Goal: Browse casually: Explore the website without a specific task or goal

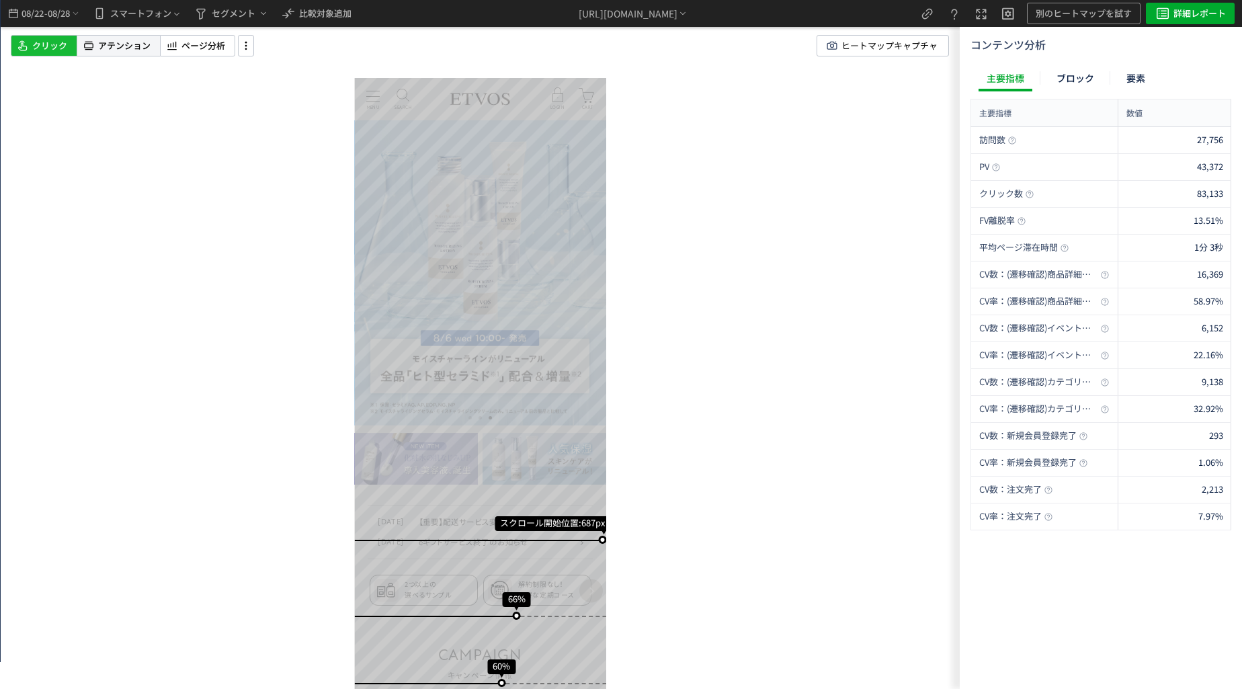
click at [134, 46] on span "アテンション" at bounding box center [124, 46] width 52 height 13
click at [699, 369] on div "スクロール開始位置:687px スクロール到達率 66% スクロール到達率 60% スクロール到達率 58% スクロール到達率 56% スクロール到達率 54…" at bounding box center [480, 344] width 959 height 689
click at [205, 40] on span "ページ分析" at bounding box center [203, 46] width 44 height 13
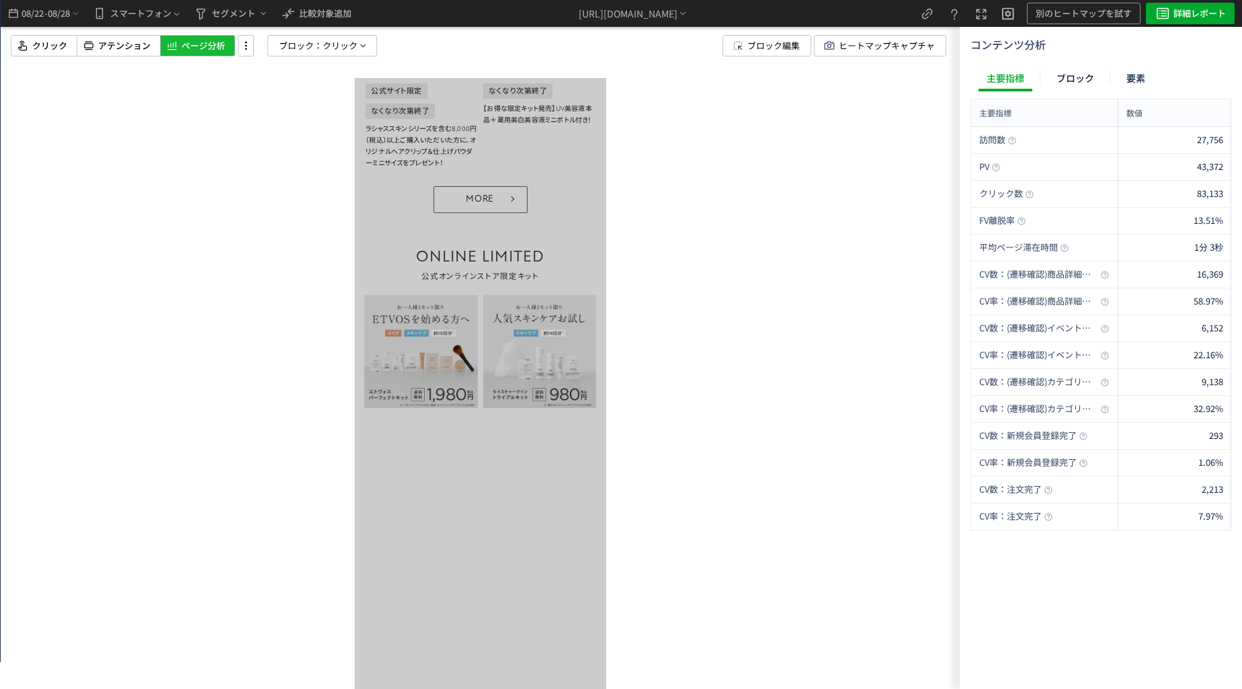
scroll to position [1143, 0]
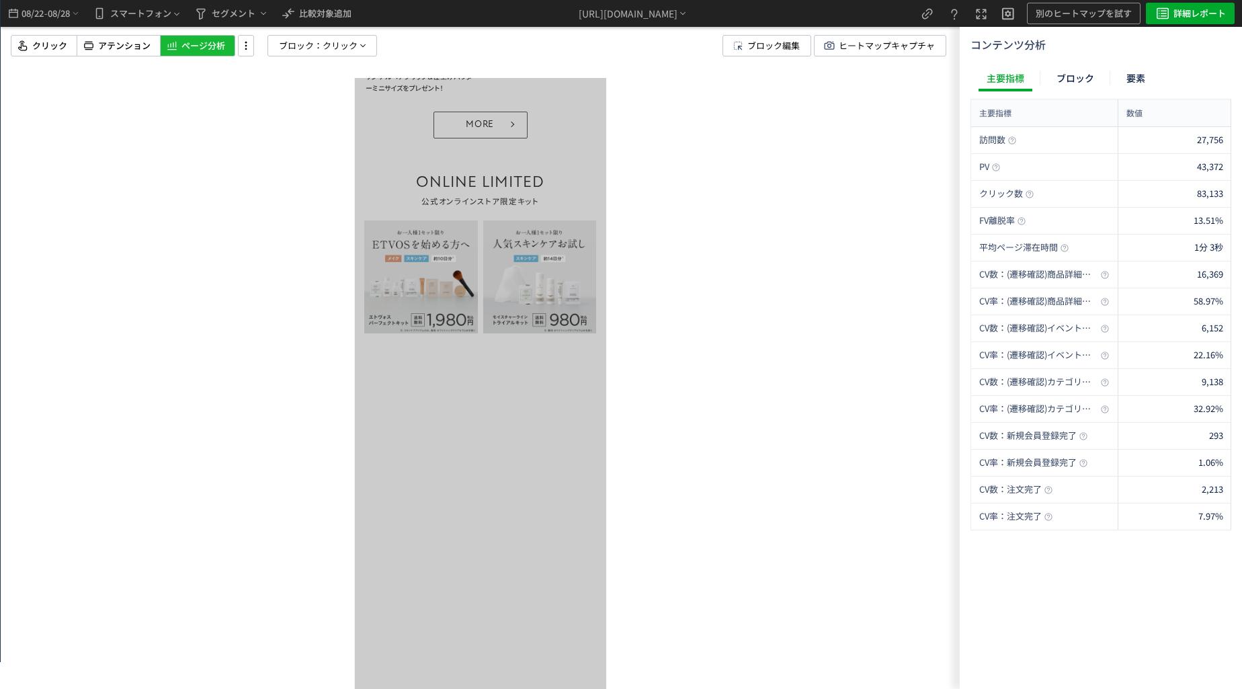
click at [312, 51] on span "ブロック：" at bounding box center [301, 46] width 44 height 20
click at [276, 124] on div "ブロック 要素" at bounding box center [288, 111] width 67 height 32
click at [275, 113] on span "要素" at bounding box center [274, 115] width 20 height 13
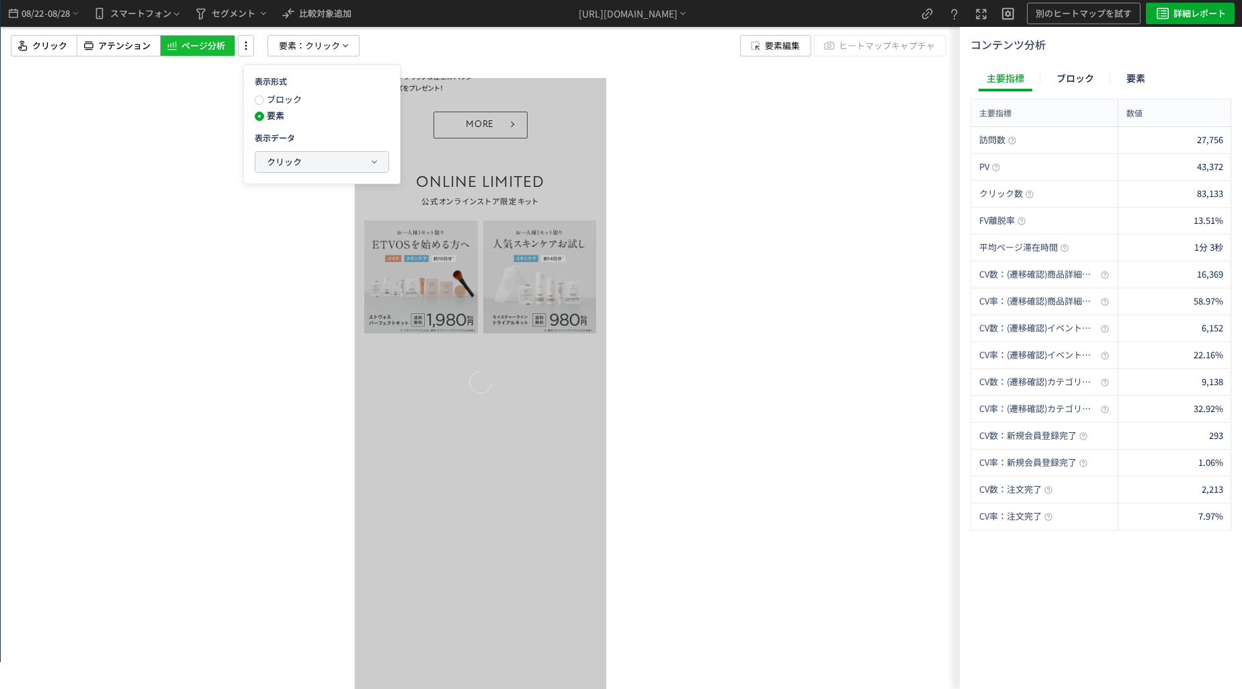
click at [288, 165] on span "クリック" at bounding box center [284, 161] width 35 height 13
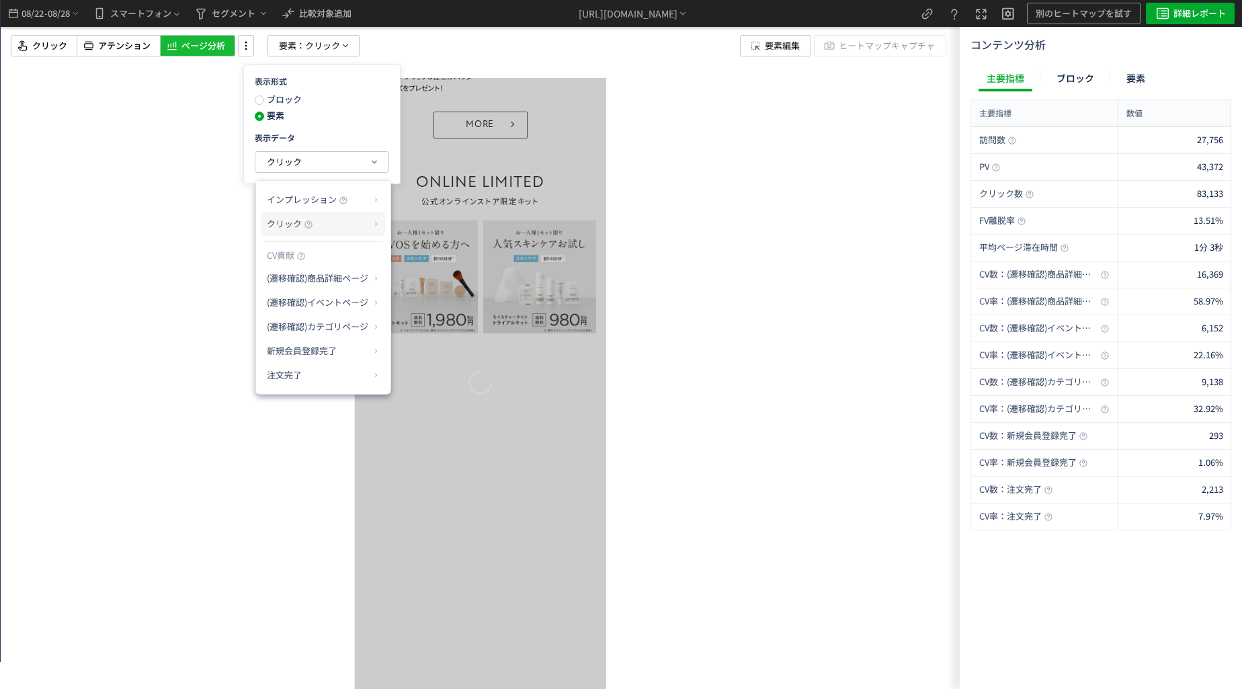
click at [293, 228] on span "クリック" at bounding box center [284, 223] width 35 height 13
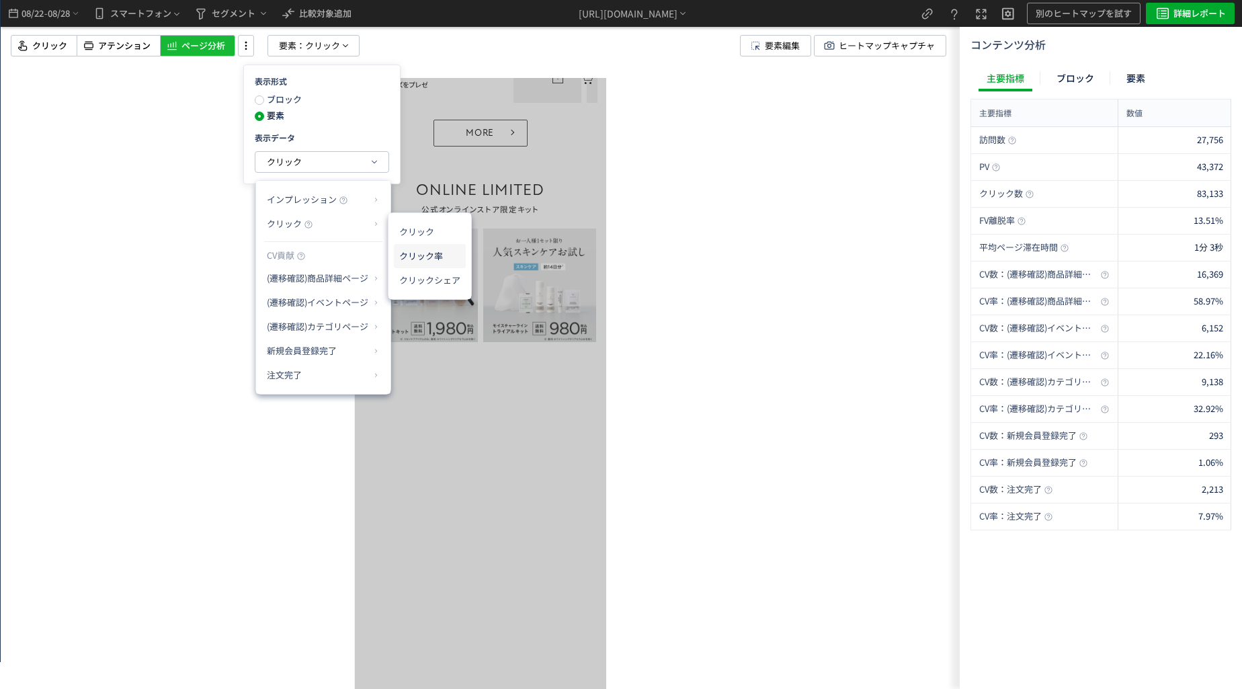
click at [426, 253] on li "クリック率" at bounding box center [430, 256] width 72 height 24
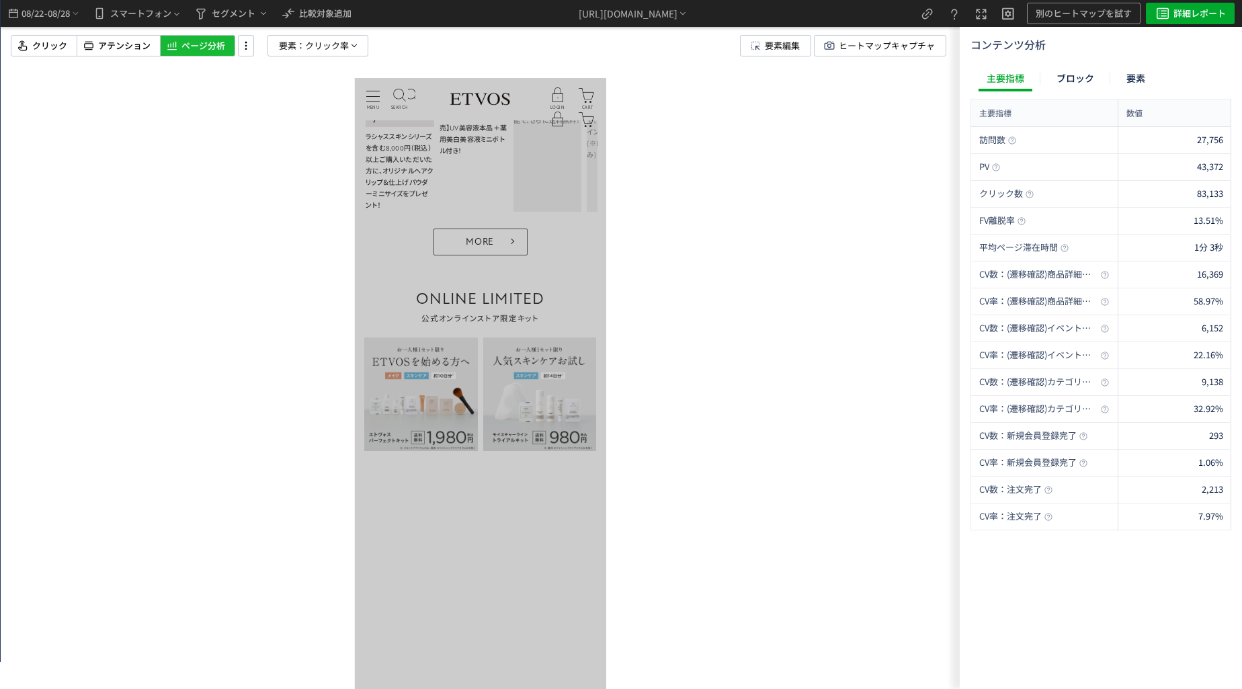
scroll to position [1008, 0]
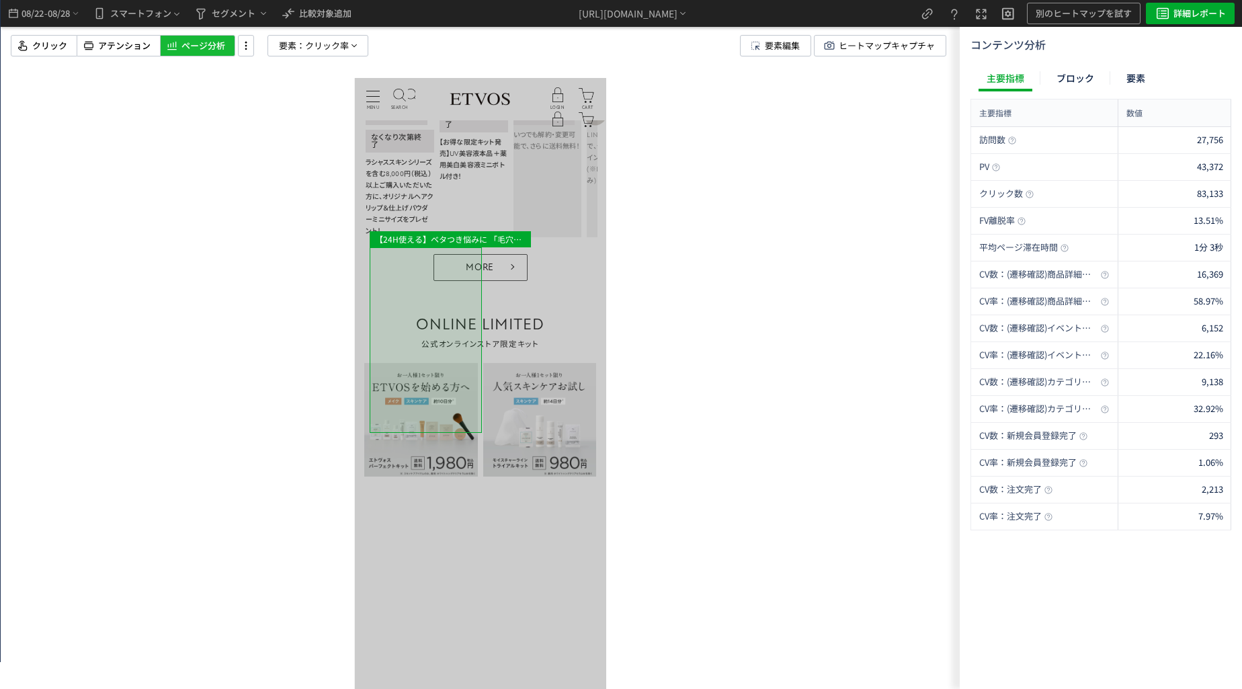
drag, startPoint x: 536, startPoint y: 406, endPoint x: 369, endPoint y: 400, distance: 167.5
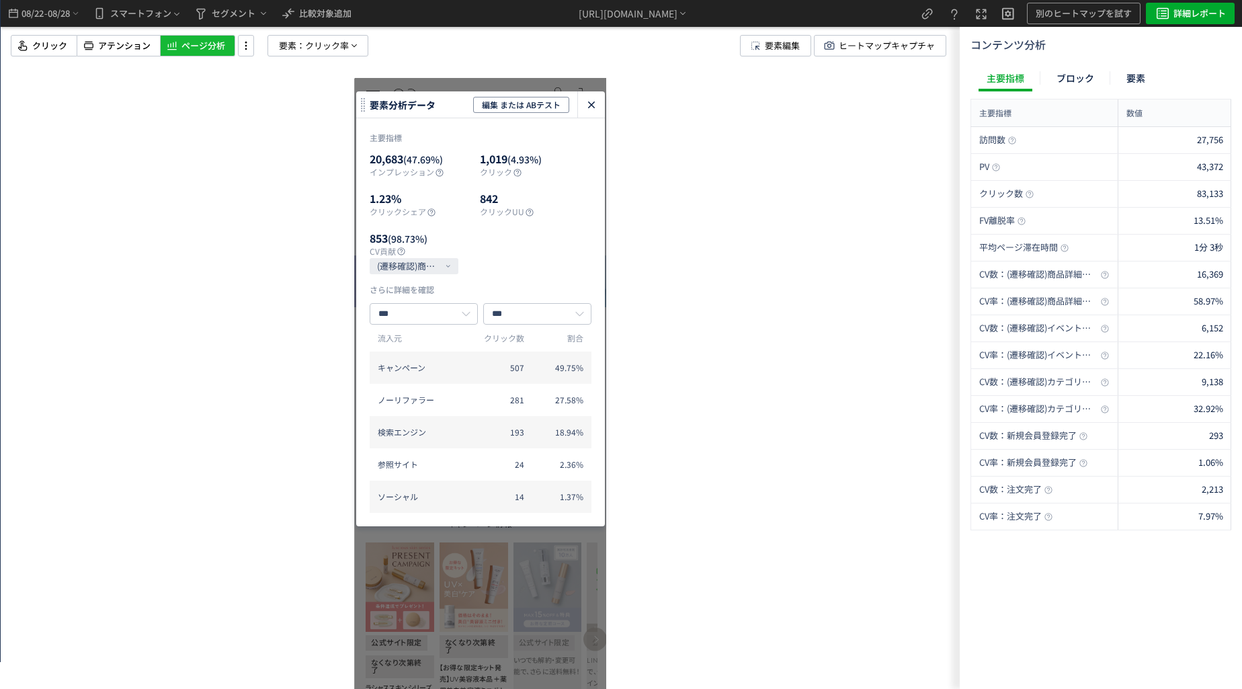
click at [592, 108] on icon "heatmap-click-data-modal" at bounding box center [591, 105] width 16 height 16
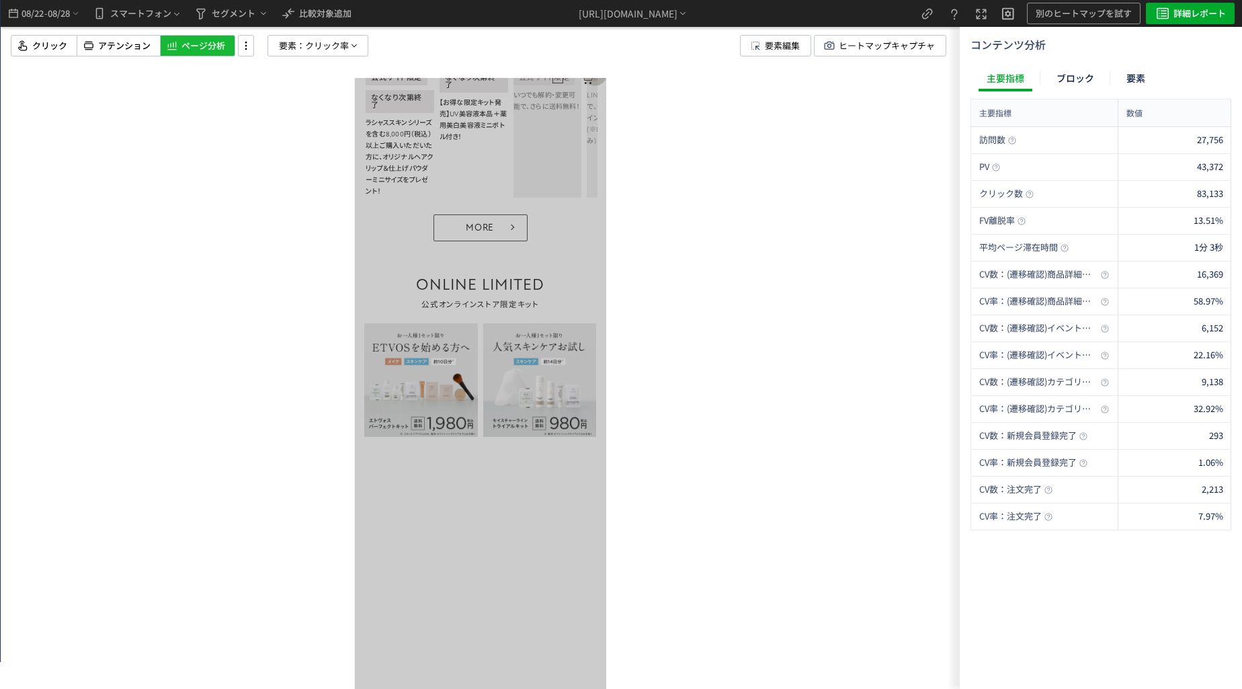
scroll to position [1088, 0]
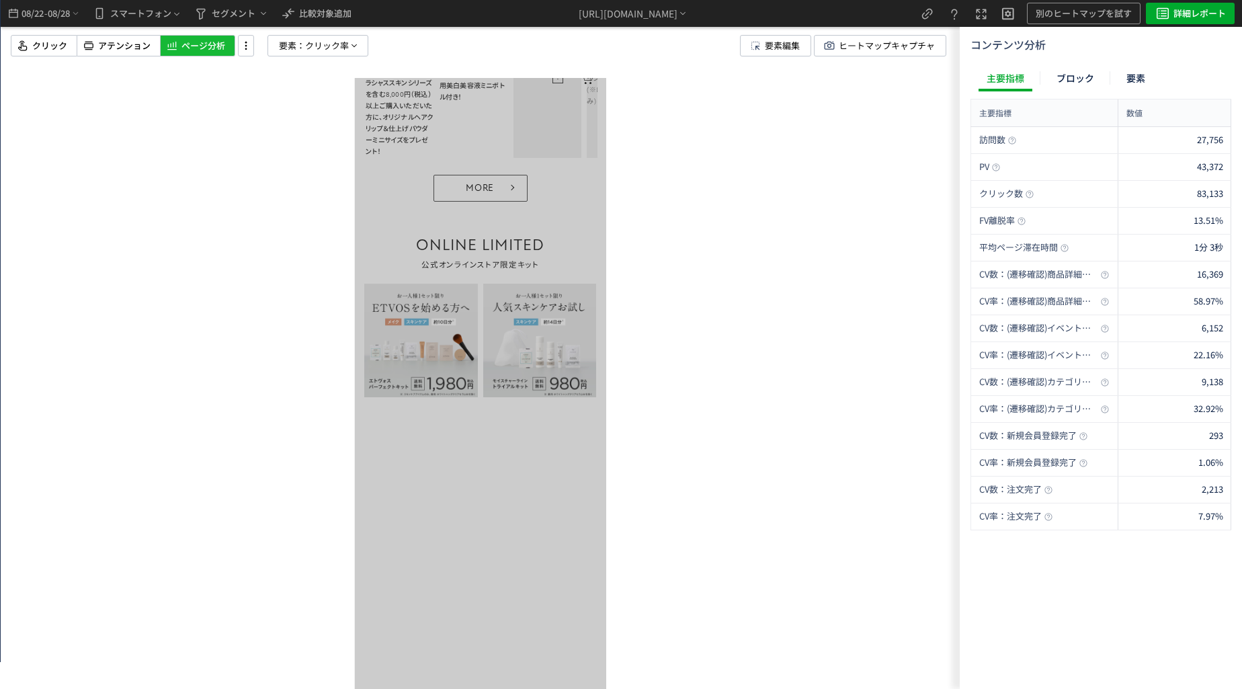
drag, startPoint x: 418, startPoint y: 341, endPoint x: 533, endPoint y: 346, distance: 115.0
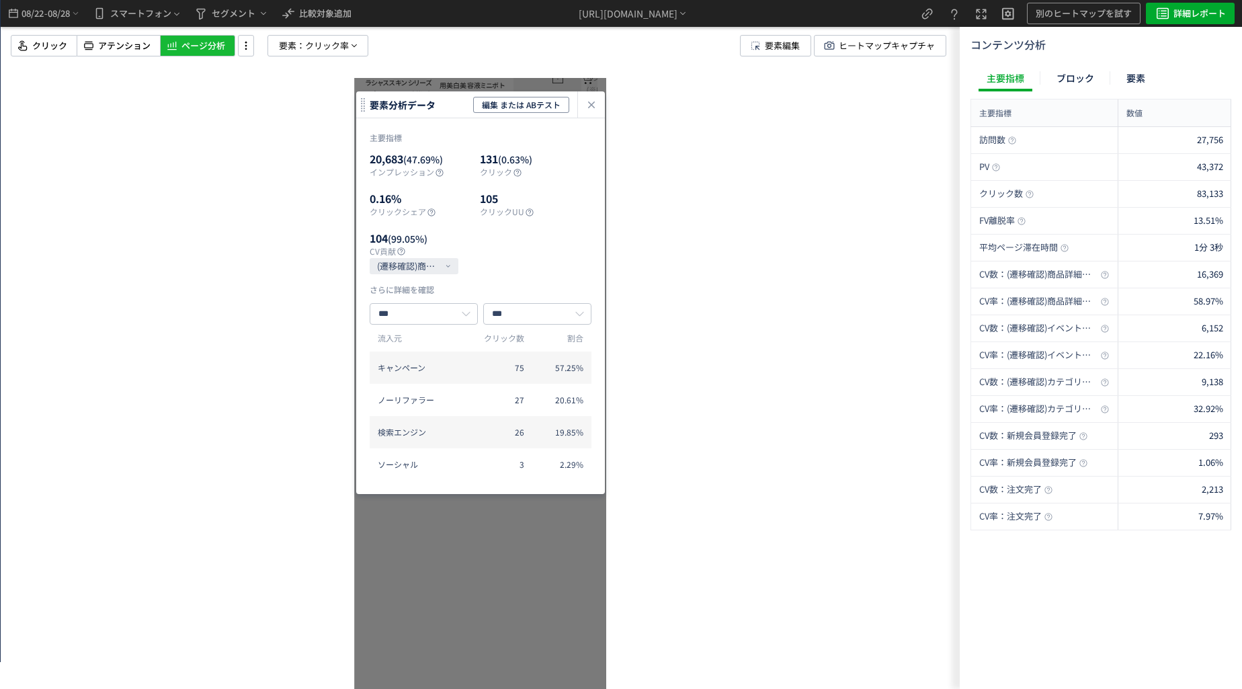
click at [290, 528] on div "コスメ賞40冠受賞！保湿下地 この春、取り入れたいのはどのカラー? なりたい肌に合わせて選べる全4色。 要素分析データ 編集 または ABテスト 主要指標 2…" at bounding box center [480, 344] width 959 height 689
click at [588, 110] on icon "heatmap-click-data-modal" at bounding box center [591, 105] width 16 height 16
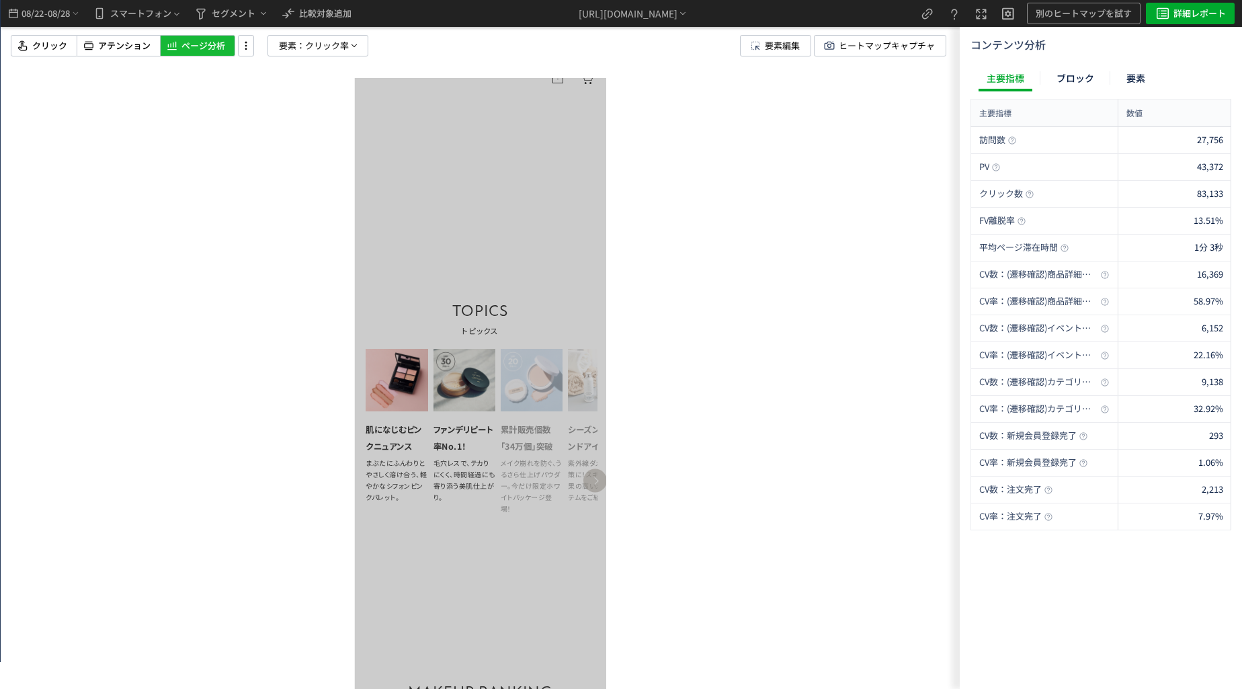
scroll to position [1625, 0]
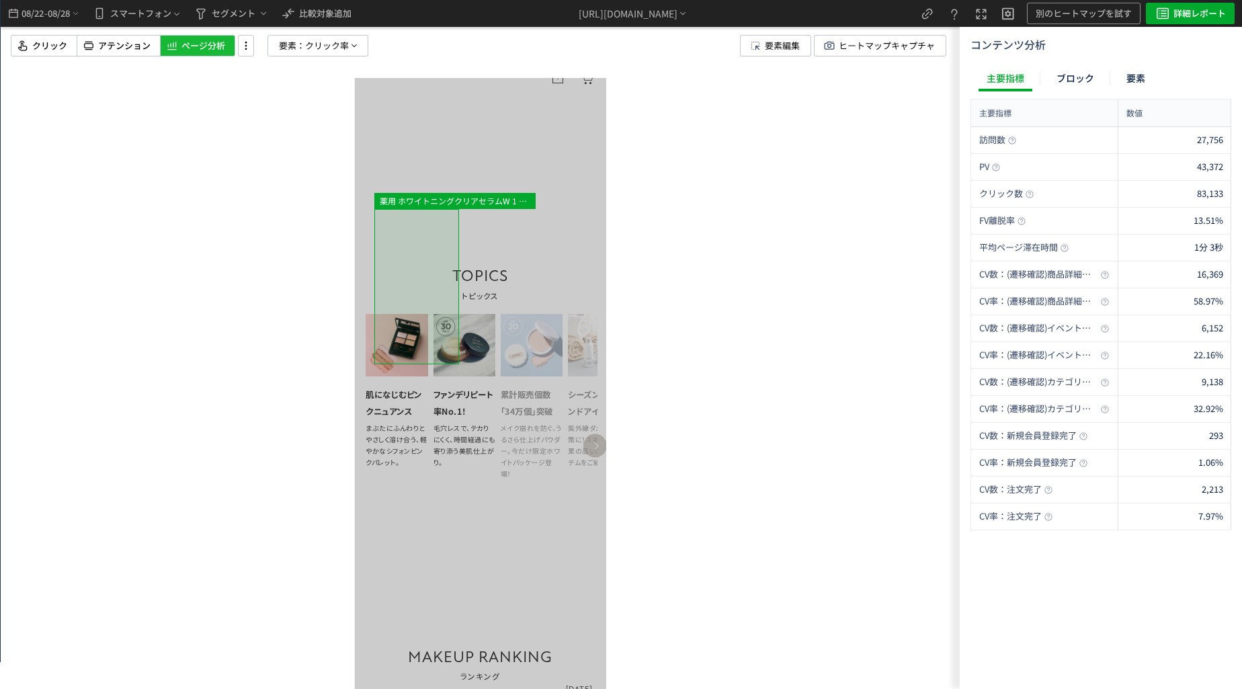
drag, startPoint x: 503, startPoint y: 321, endPoint x: 375, endPoint y: 334, distance: 129.0
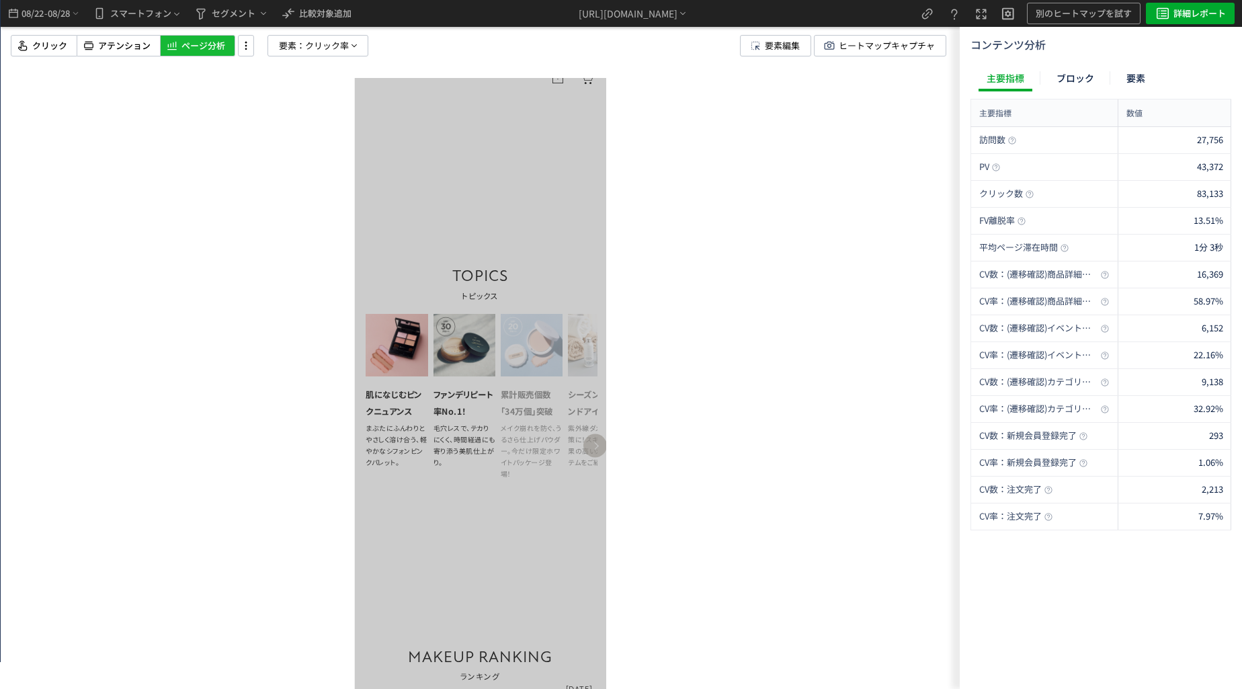
scroll to position [0, 127]
click at [279, 370] on div at bounding box center [480, 344] width 959 height 689
drag, startPoint x: 486, startPoint y: 413, endPoint x: 459, endPoint y: 402, distance: 29.0
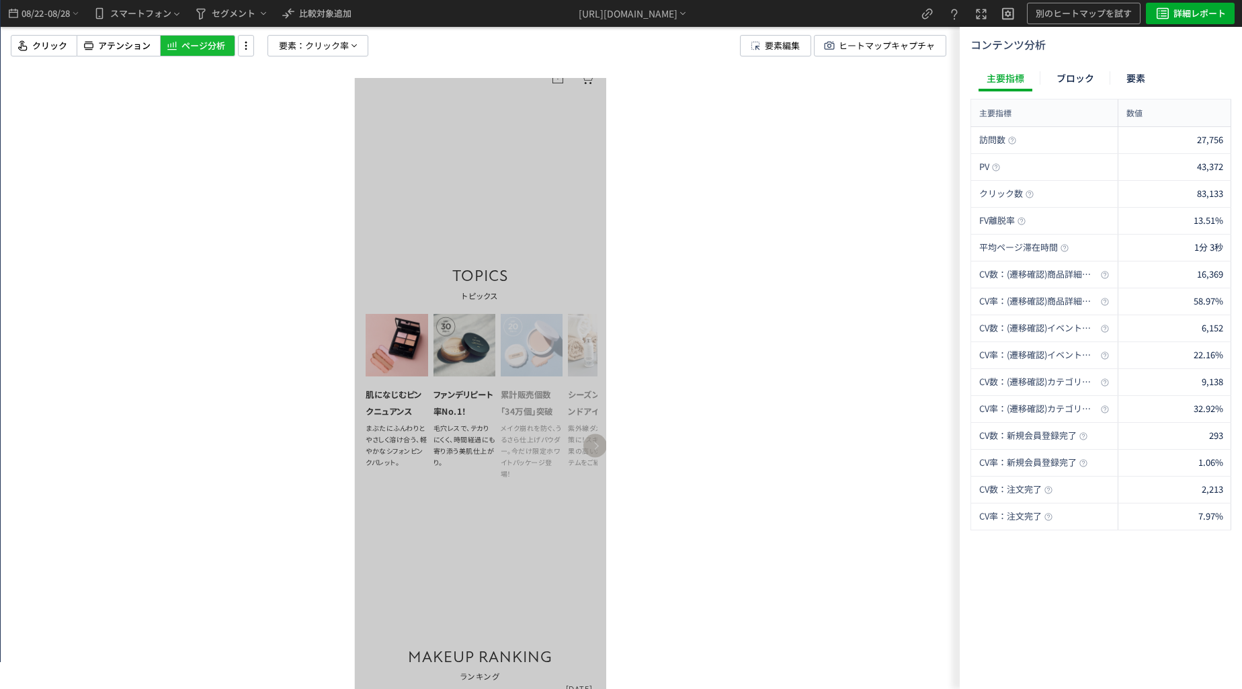
scroll to position [0, 0]
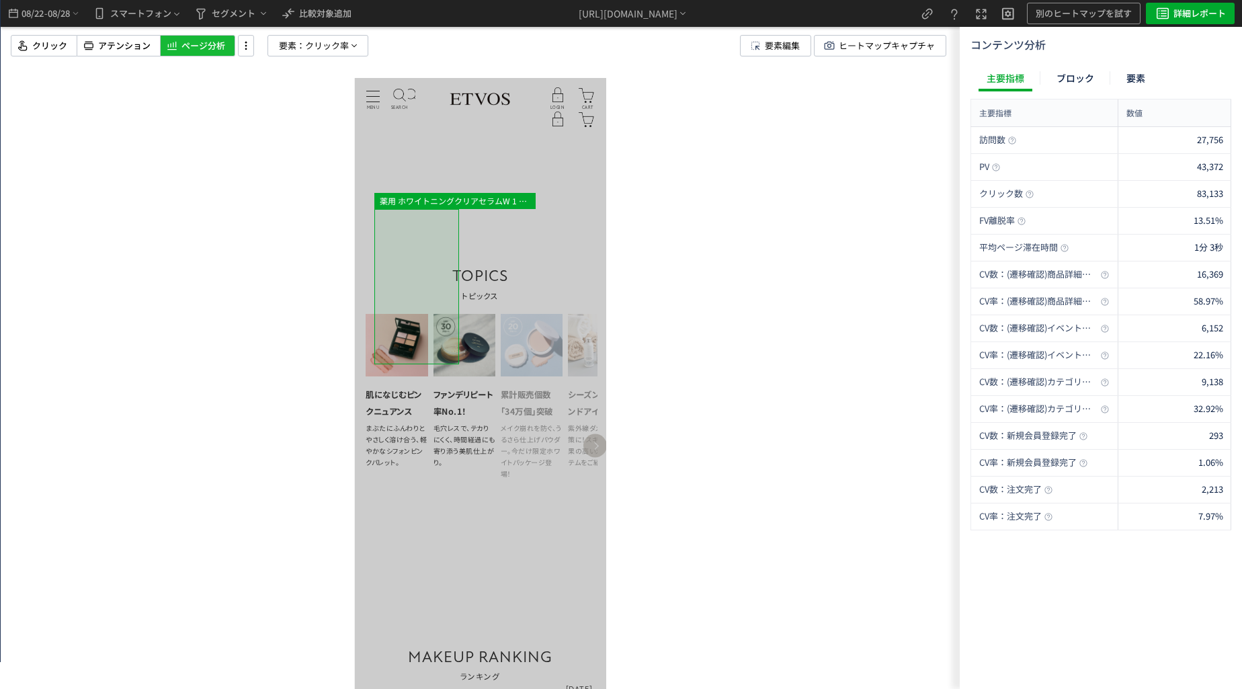
scroll to position [1357, 0]
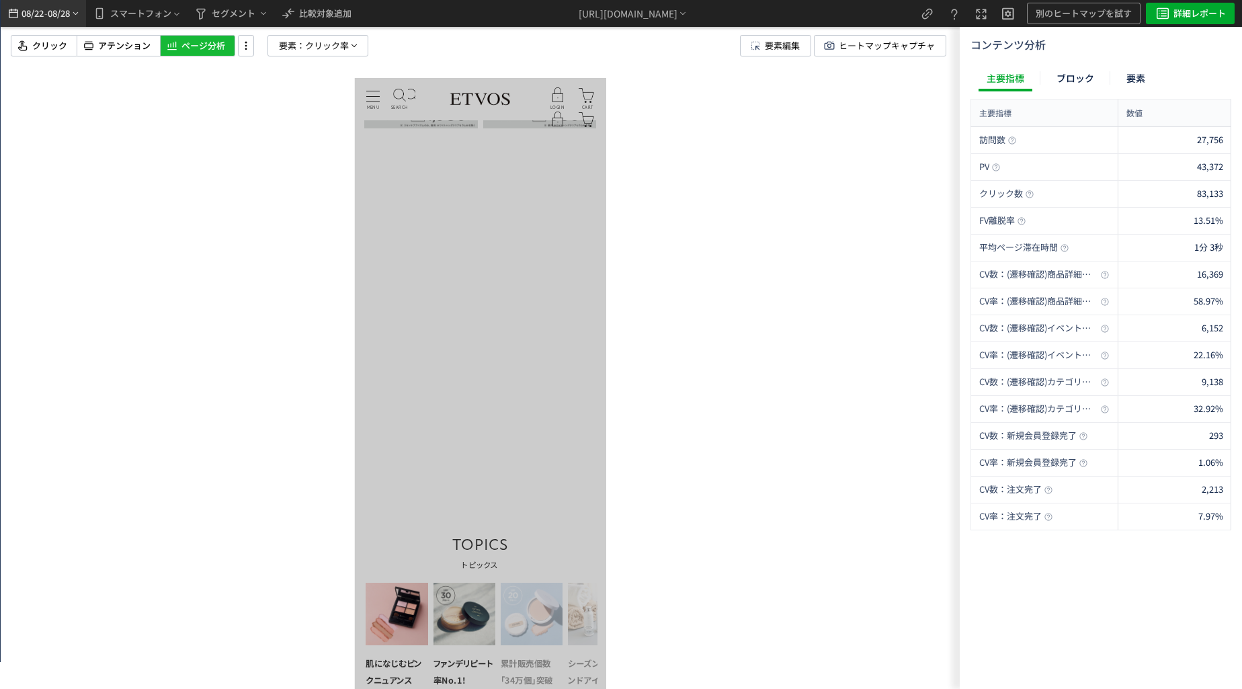
click at [40, 22] on span "08/22" at bounding box center [32, 13] width 23 height 27
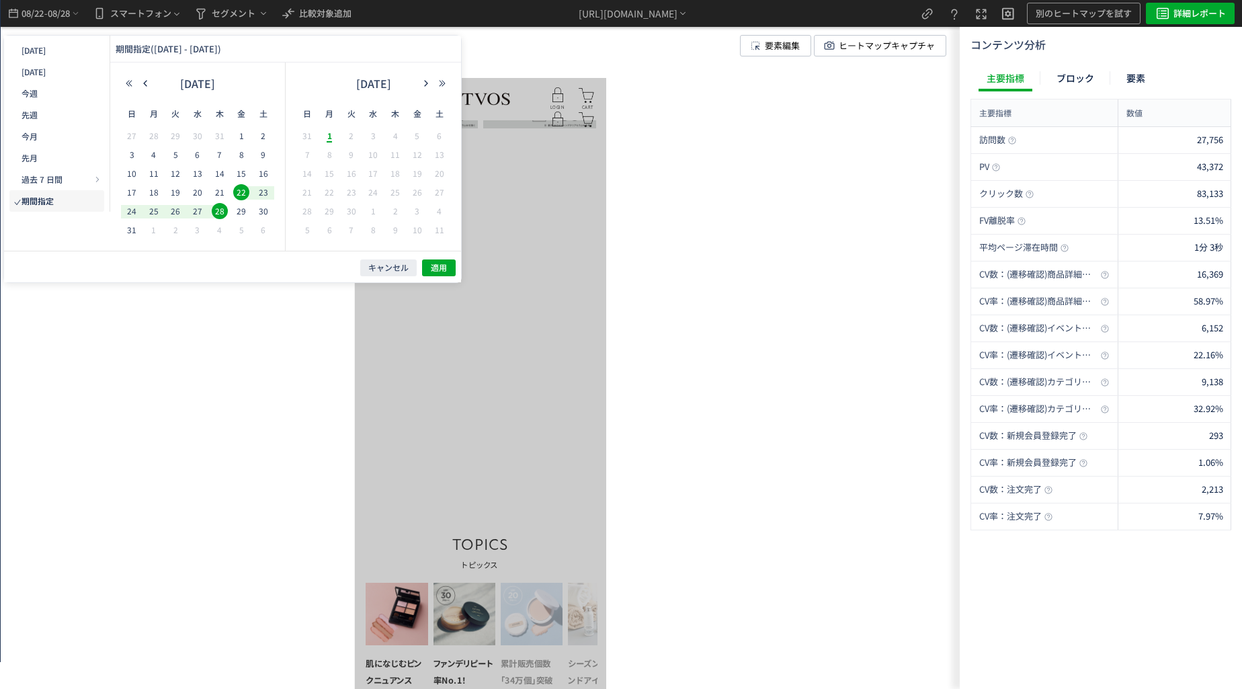
click at [208, 409] on div at bounding box center [480, 344] width 959 height 689
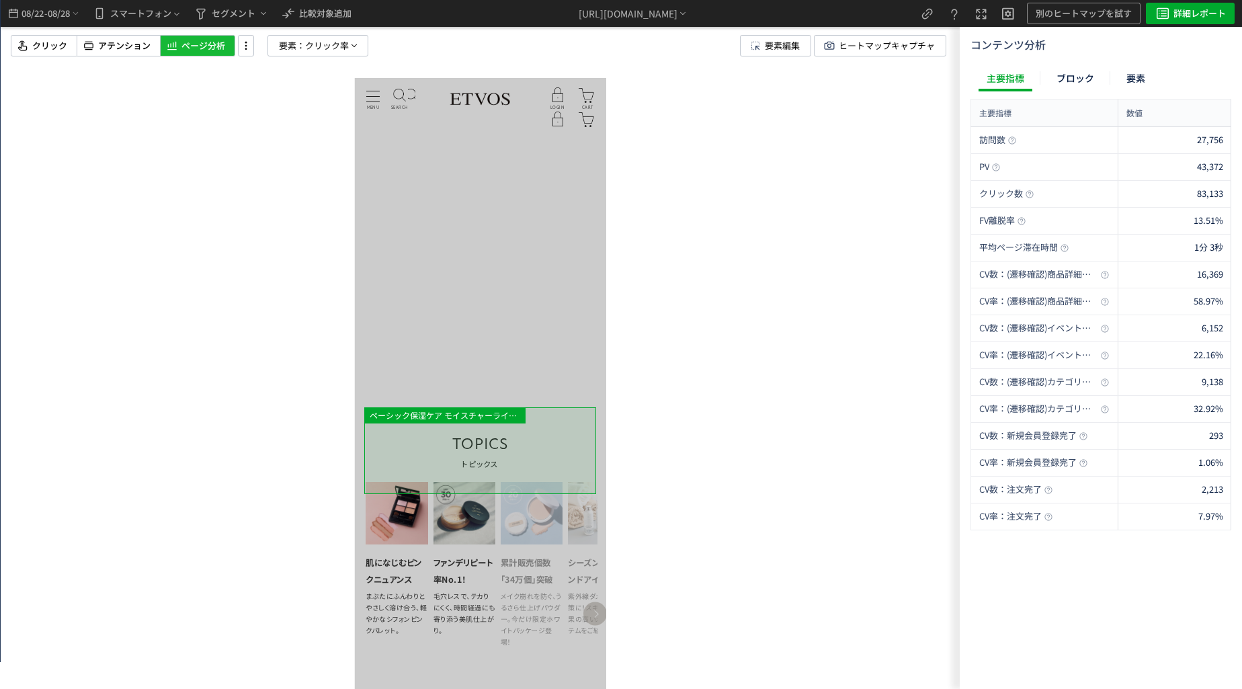
scroll to position [1424, 0]
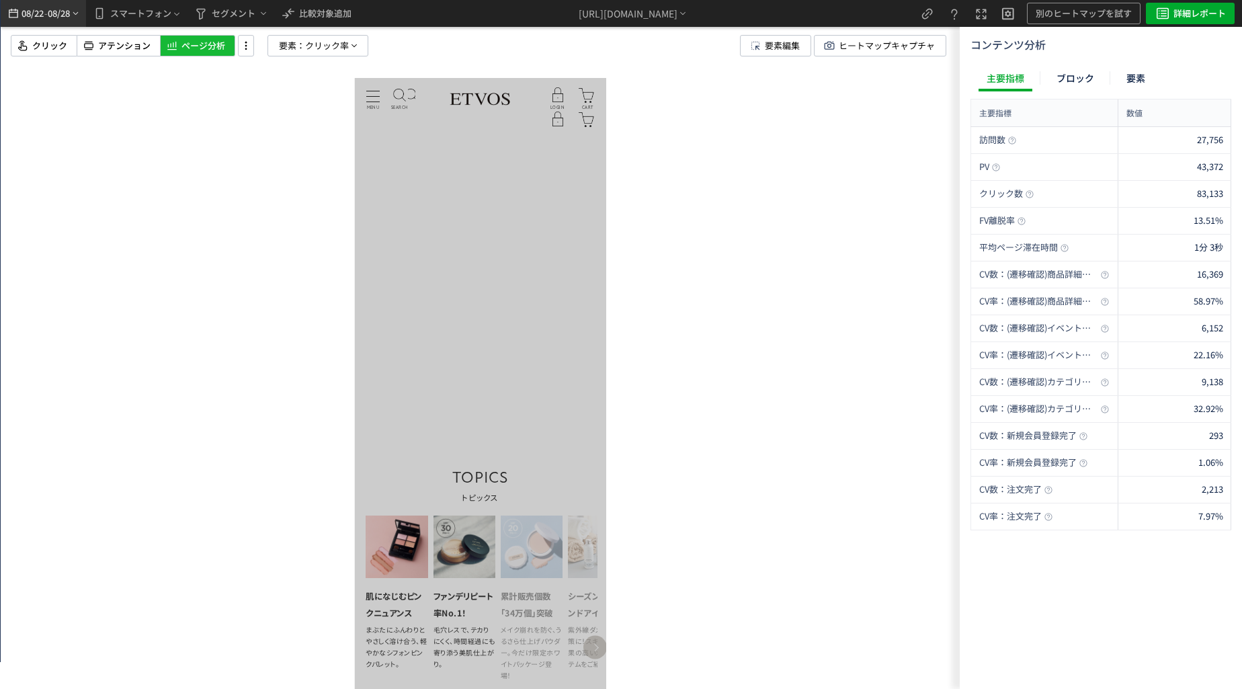
click at [34, 11] on span "08/22" at bounding box center [32, 13] width 23 height 27
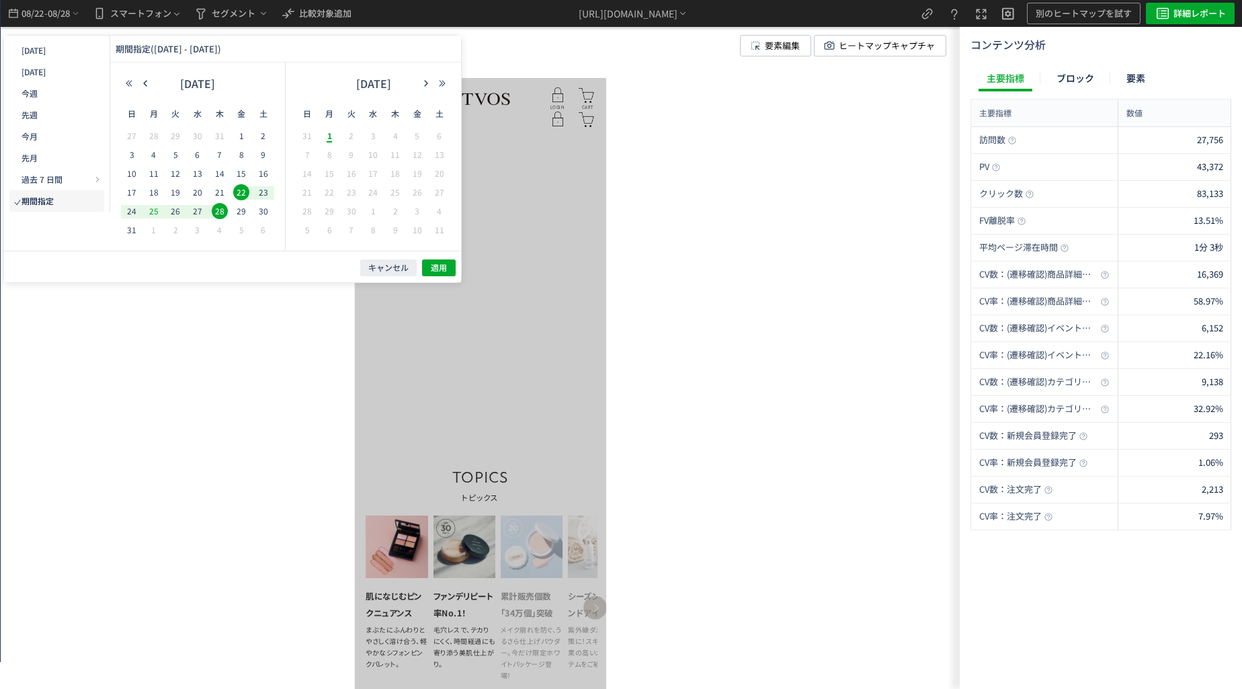
click at [133, 233] on span "31" at bounding box center [132, 230] width 16 height 16
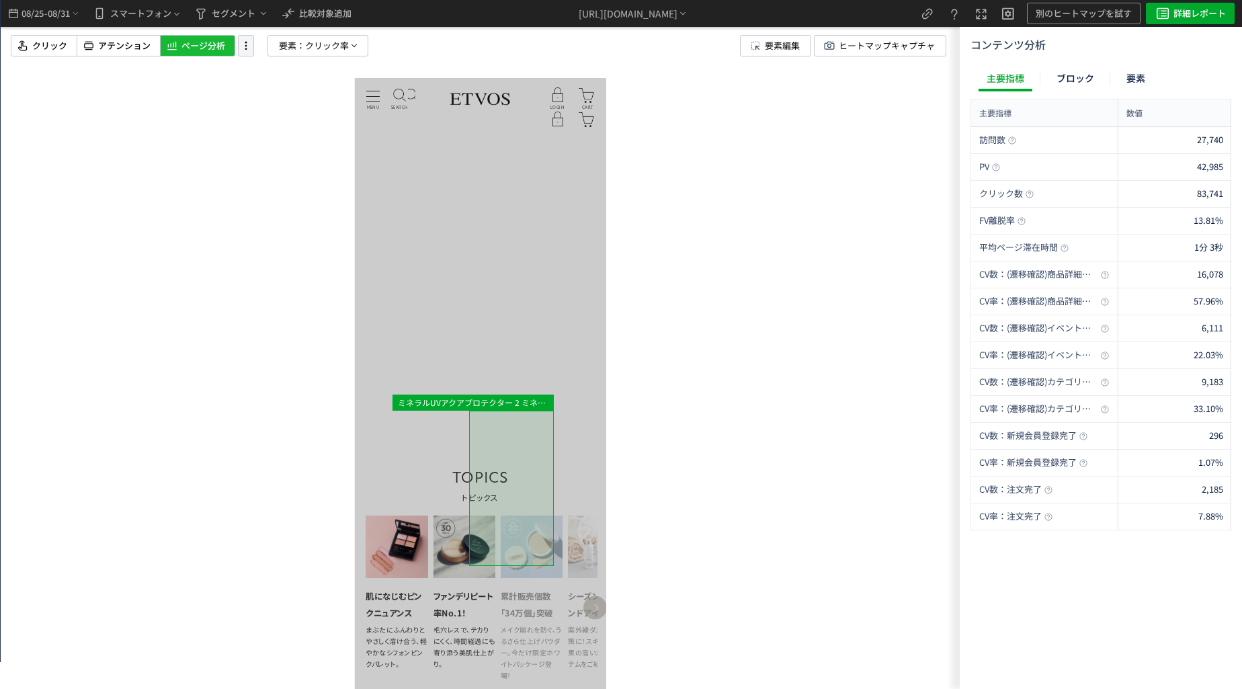
click at [245, 46] on icon at bounding box center [246, 45] width 16 height 15
click at [0, 0] on li "ヒートマップ更新" at bounding box center [0, 0] width 0 height 0
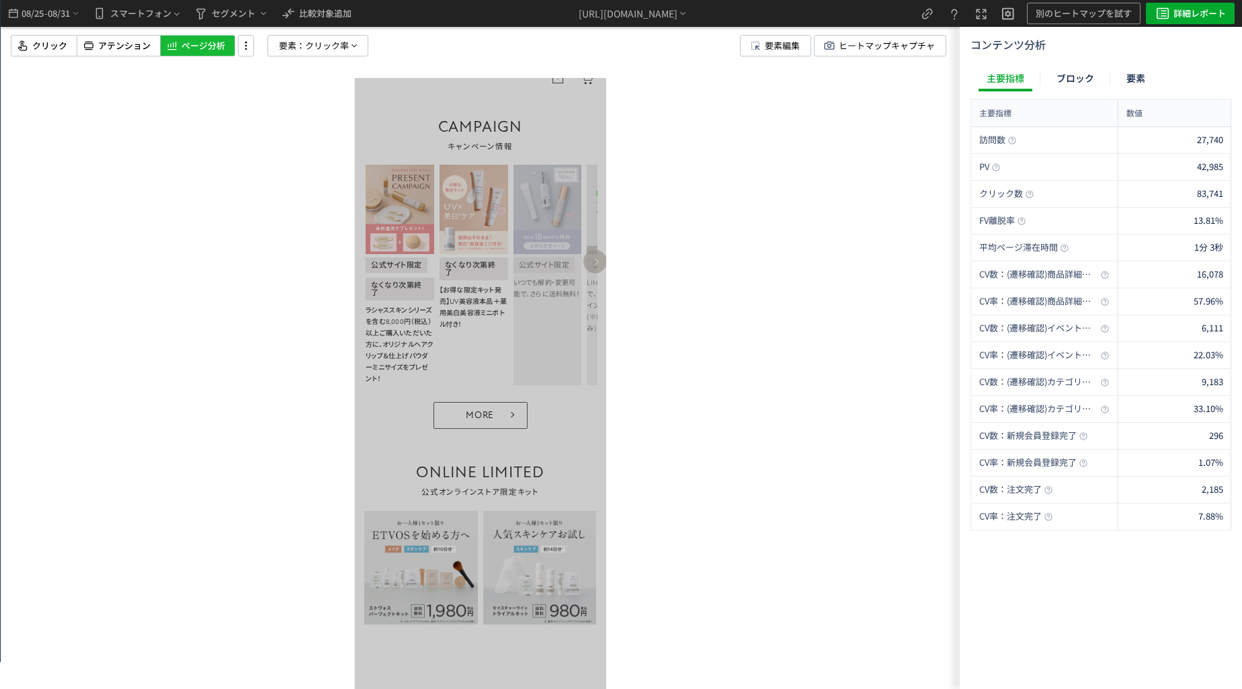
scroll to position [953, 0]
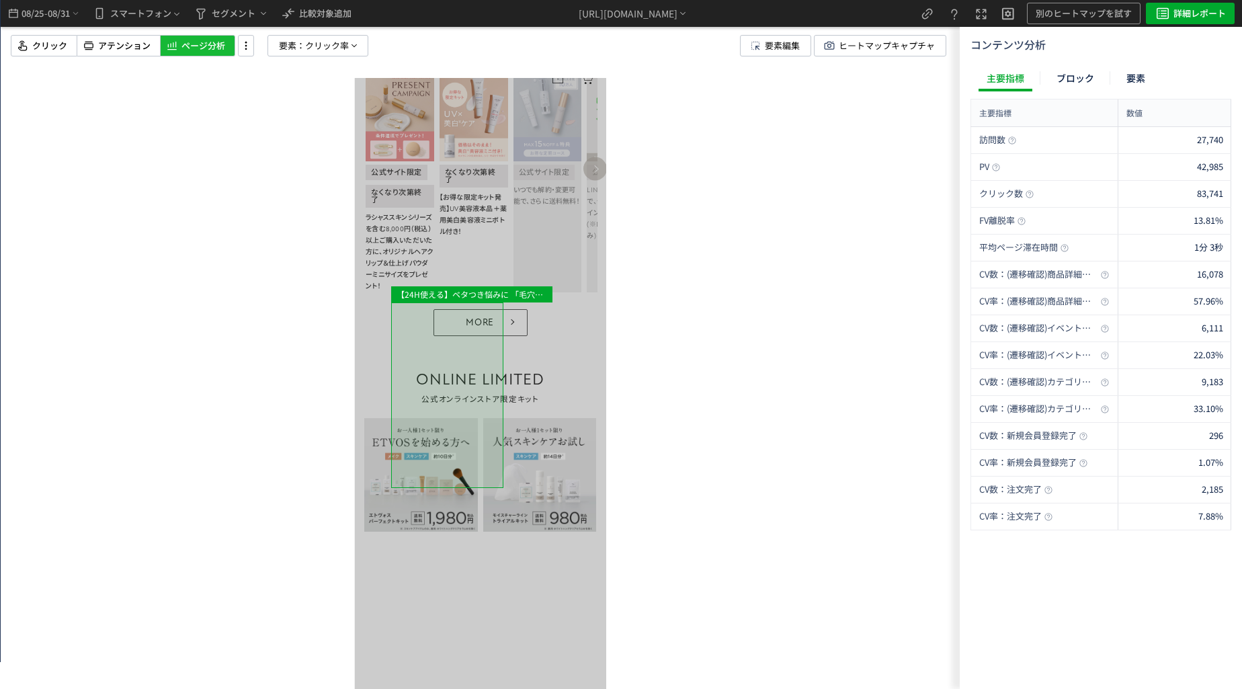
drag, startPoint x: 533, startPoint y: 433, endPoint x: 323, endPoint y: 416, distance: 211.1
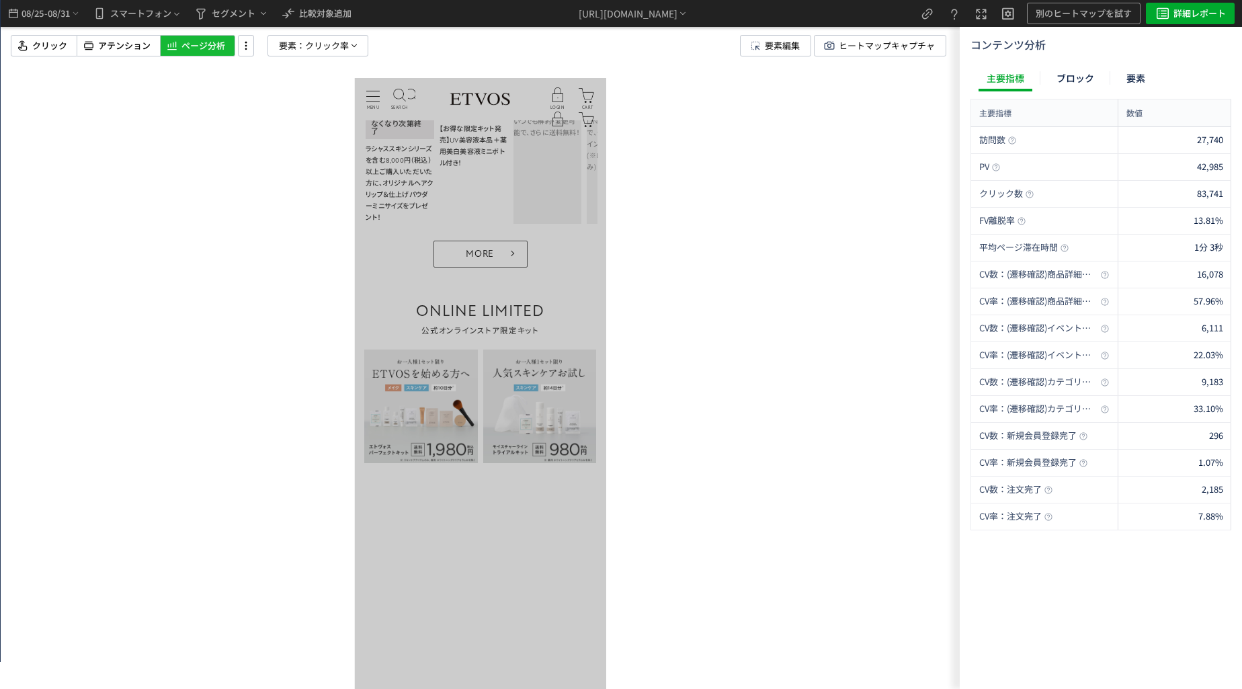
scroll to position [1020, 0]
drag, startPoint x: 434, startPoint y: 364, endPoint x: 805, endPoint y: 467, distance: 385.0
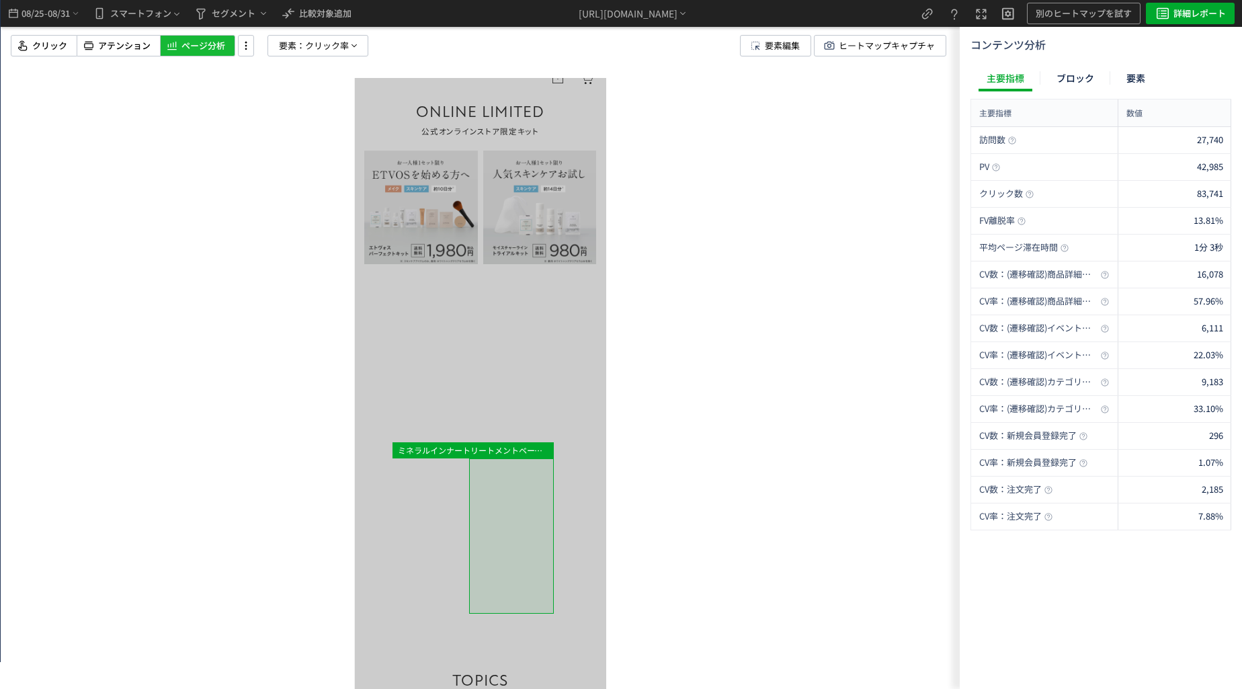
scroll to position [1222, 0]
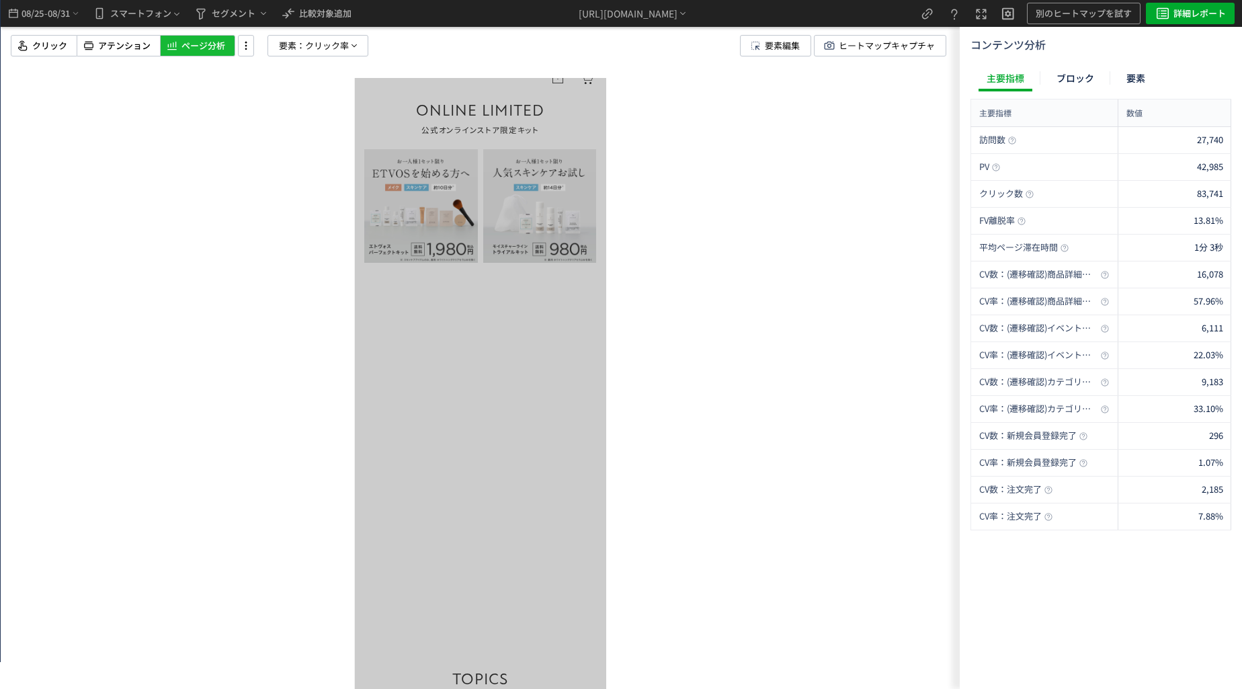
drag, startPoint x: 508, startPoint y: 551, endPoint x: 466, endPoint y: 508, distance: 59.9
drag, startPoint x: 522, startPoint y: 466, endPoint x: 243, endPoint y: 464, distance: 278.3
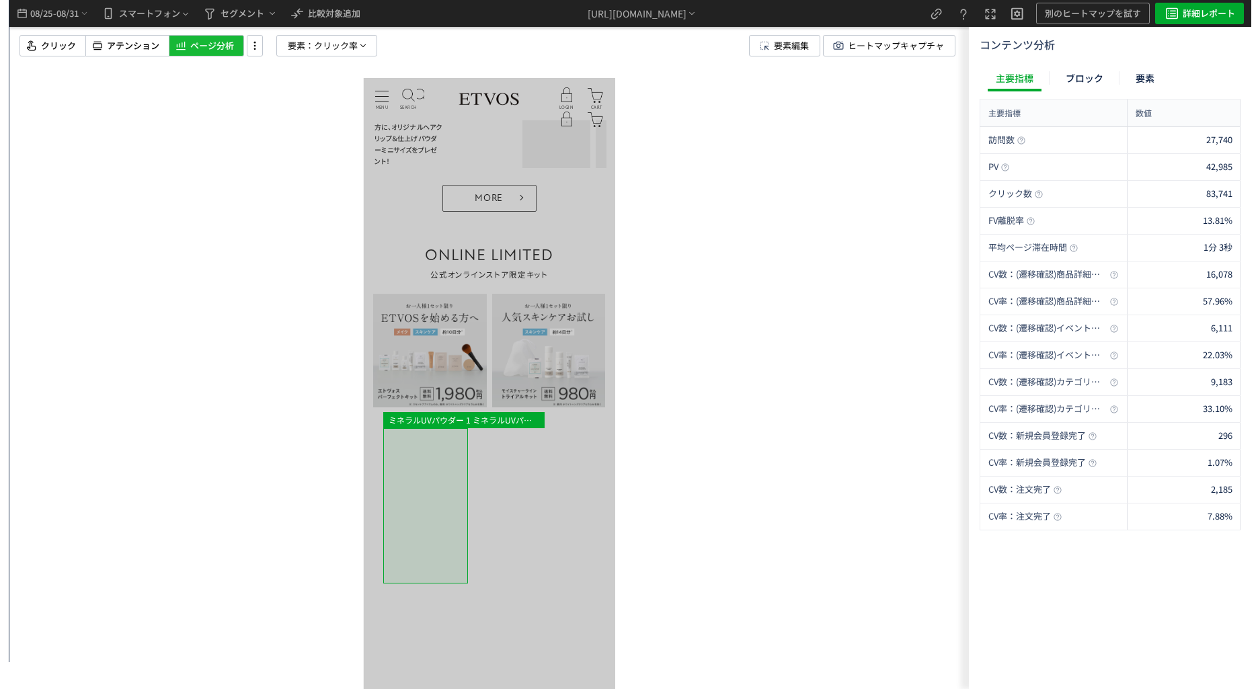
scroll to position [953, 0]
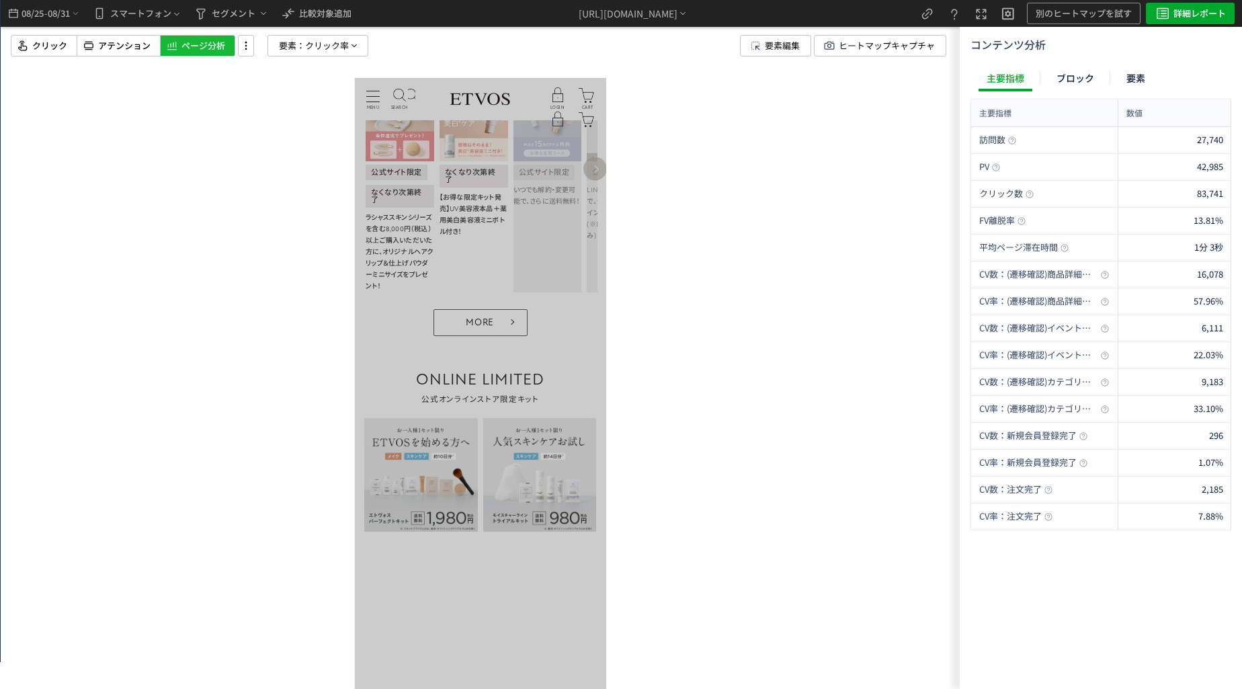
click at [274, 369] on div at bounding box center [480, 344] width 959 height 689
drag, startPoint x: 411, startPoint y: 444, endPoint x: 647, endPoint y: 522, distance: 248.5
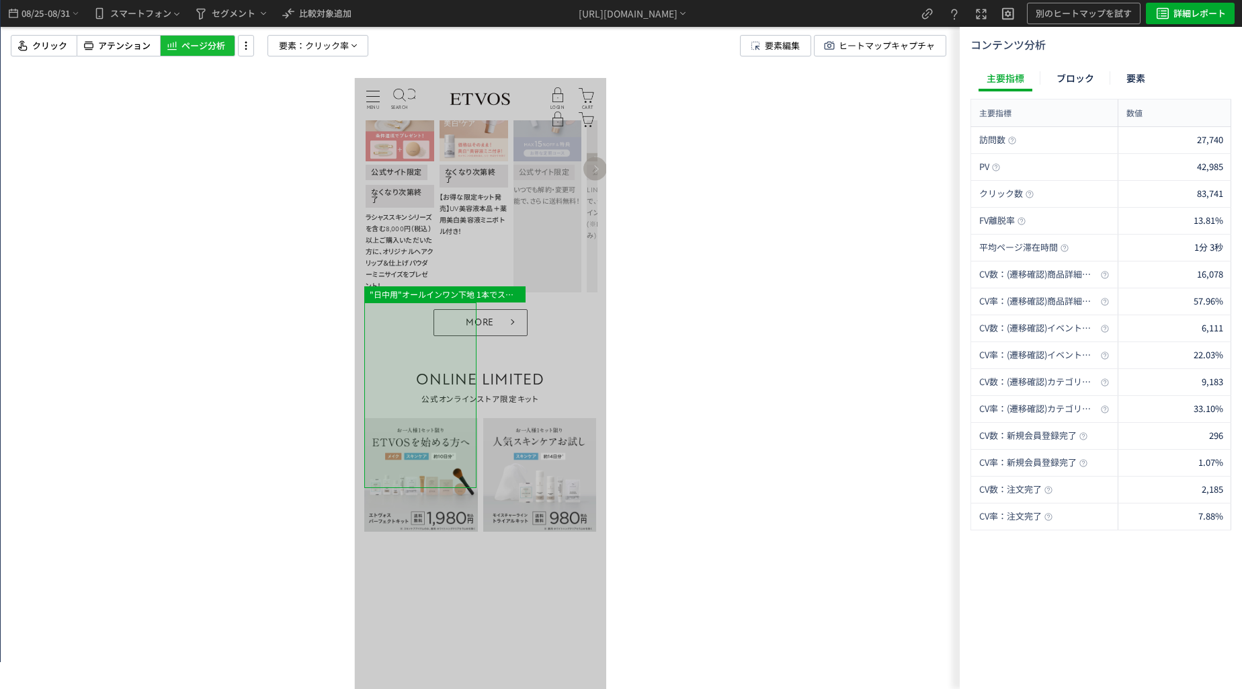
drag, startPoint x: 546, startPoint y: 466, endPoint x: 405, endPoint y: 452, distance: 141.2
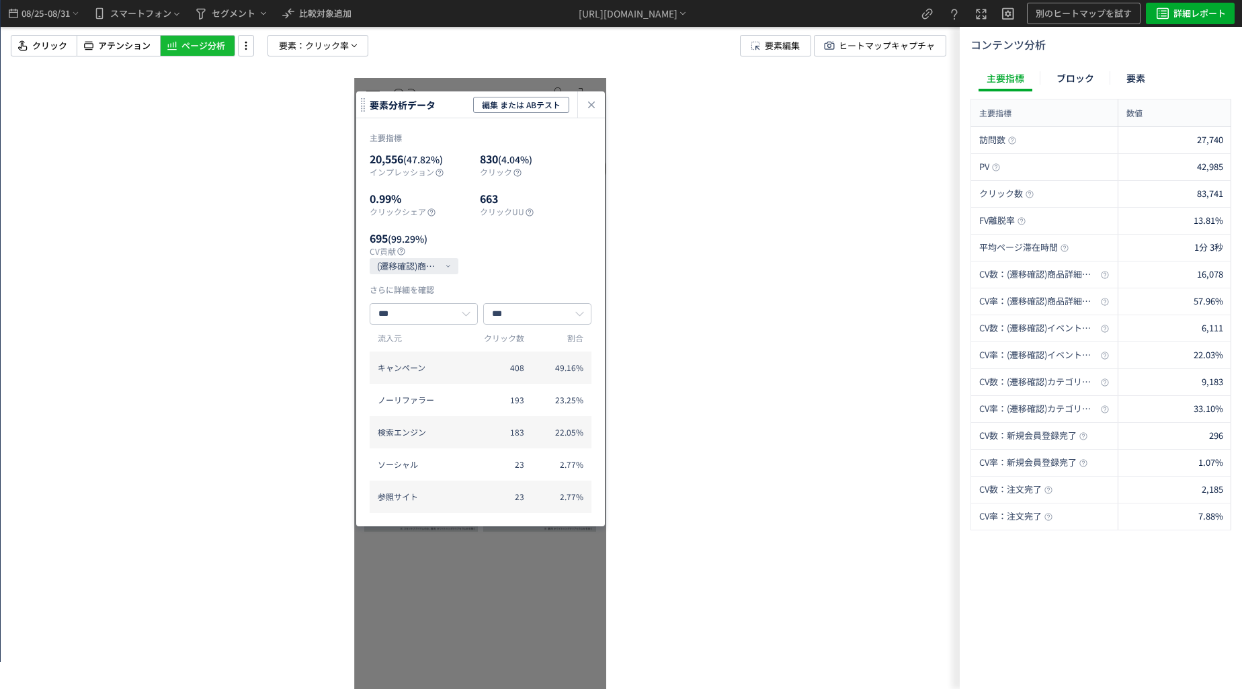
click at [598, 104] on div "heatmap-click-data-modal" at bounding box center [591, 104] width 27 height 26
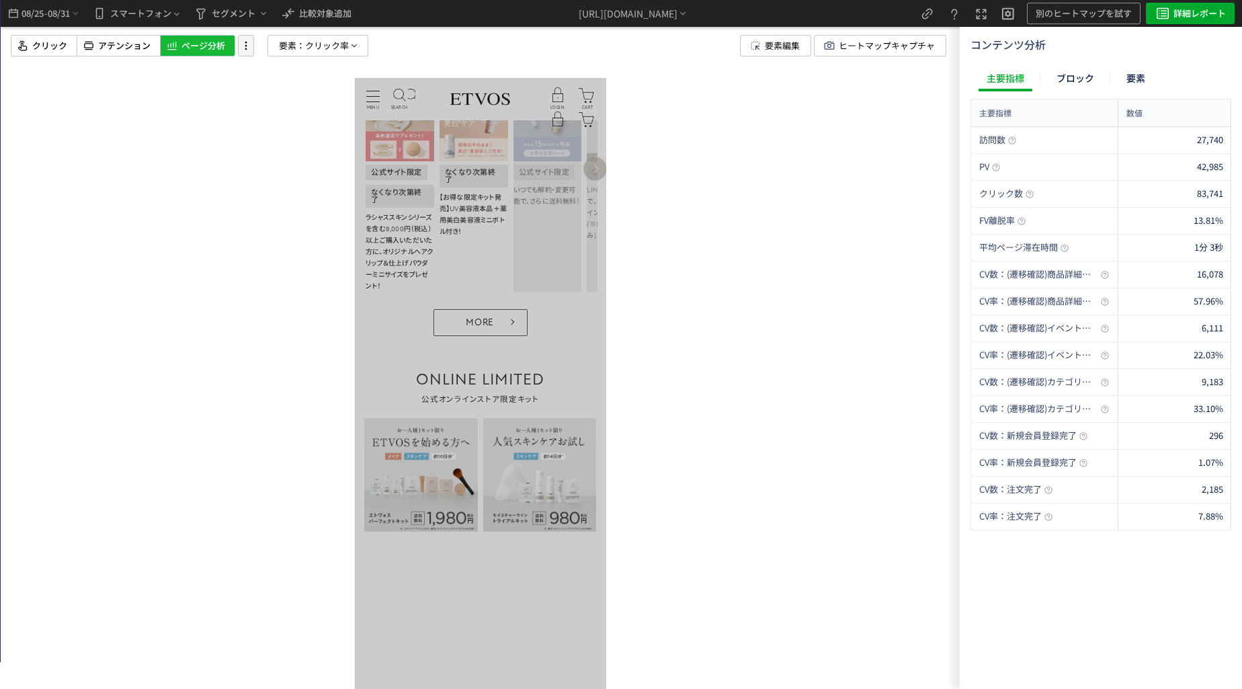
click at [245, 39] on icon at bounding box center [246, 45] width 16 height 15
click at [0, 0] on li "画面操作モード" at bounding box center [0, 0] width 0 height 0
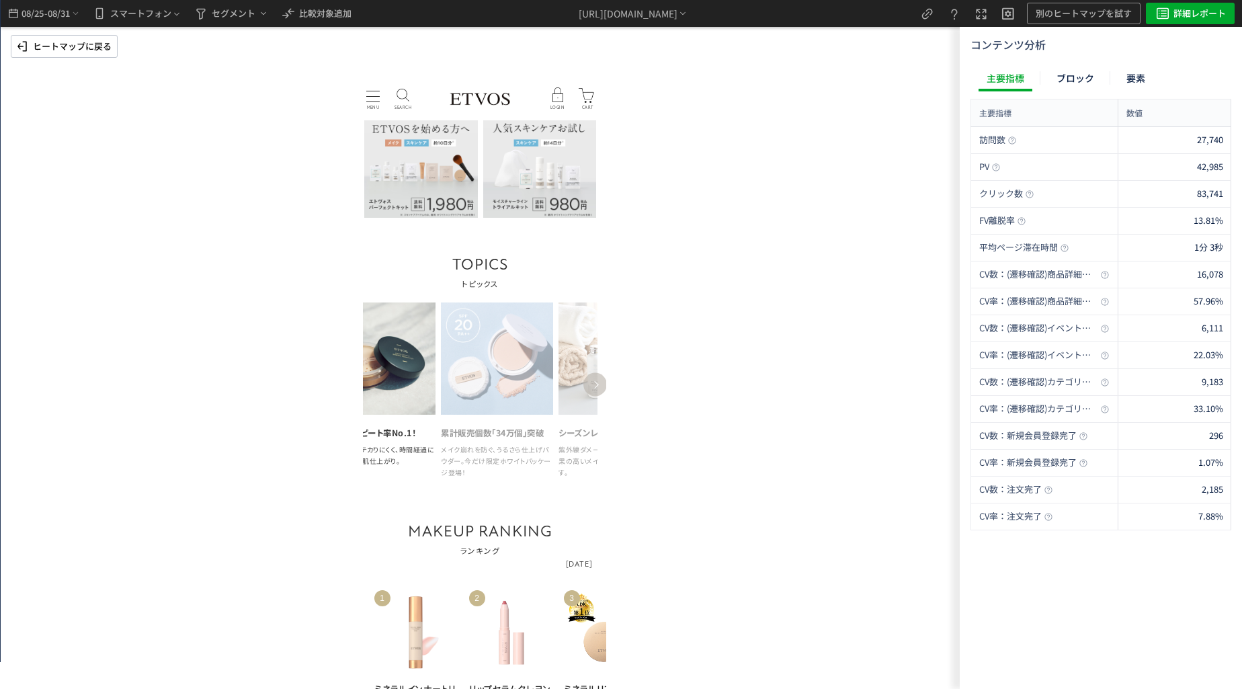
drag, startPoint x: 549, startPoint y: 447, endPoint x: 359, endPoint y: 419, distance: 191.7
click at [360, 419] on div "TOPICS トピックス Previous 肌になじむピンクニュアンス まぶたにふんわりとやさしく溶け合う、軽やかなシフォンピンクパレット。 ファンデリピート…" at bounding box center [480, 369] width 252 height 237
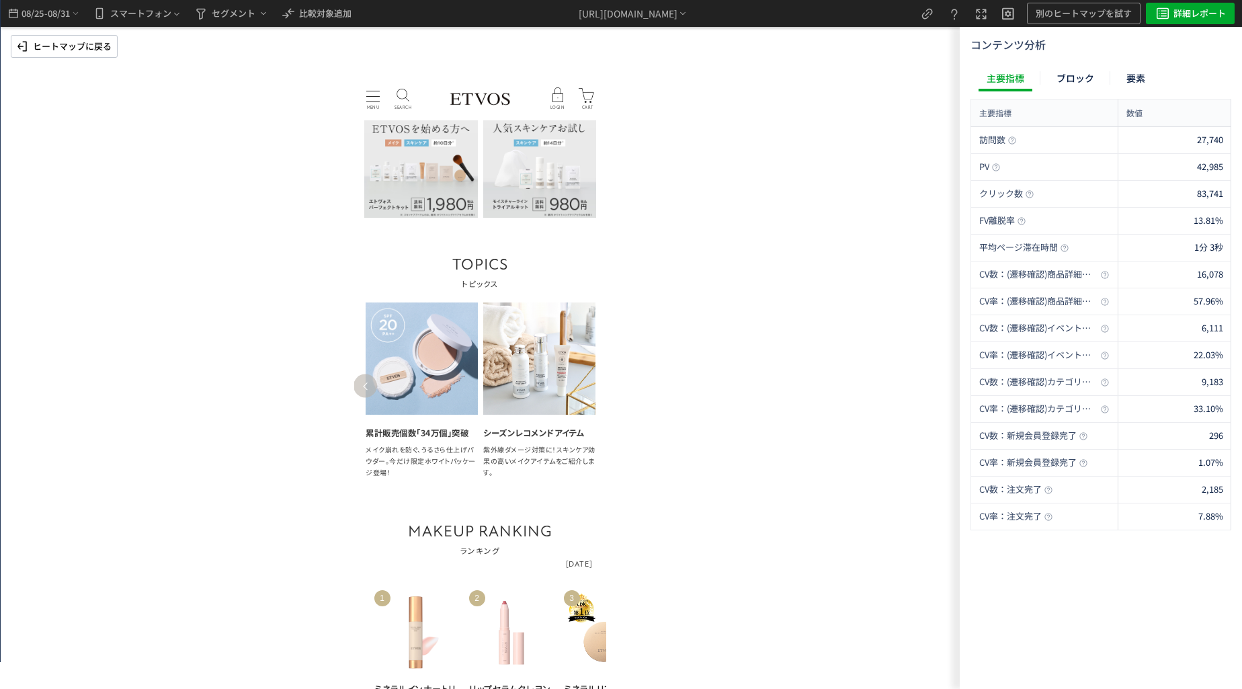
click at [62, 46] on p "ヒートマップに戻る" at bounding box center [72, 47] width 79 height 22
